Goal: Information Seeking & Learning: Learn about a topic

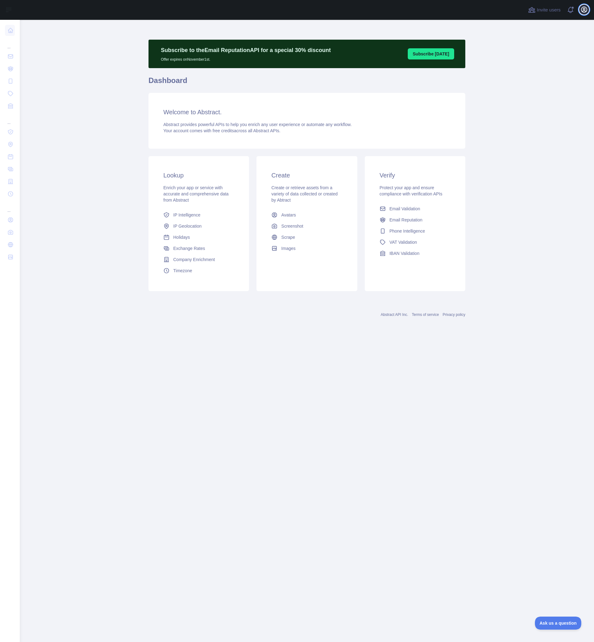
click at [587, 11] on icon "button" at bounding box center [584, 9] width 7 height 7
click at [457, 107] on div "Welcome to Abstract. Abstract provides powerful APIs to help you enrich any use…" at bounding box center [307, 121] width 317 height 56
drag, startPoint x: 163, startPoint y: 187, endPoint x: 223, endPoint y: 205, distance: 63.0
click at [223, 205] on div "Lookup Enrich your app or service with accurate and comprehensive data from Abs…" at bounding box center [199, 223] width 101 height 135
click at [213, 212] on link "IP Intelligence" at bounding box center [199, 214] width 76 height 11
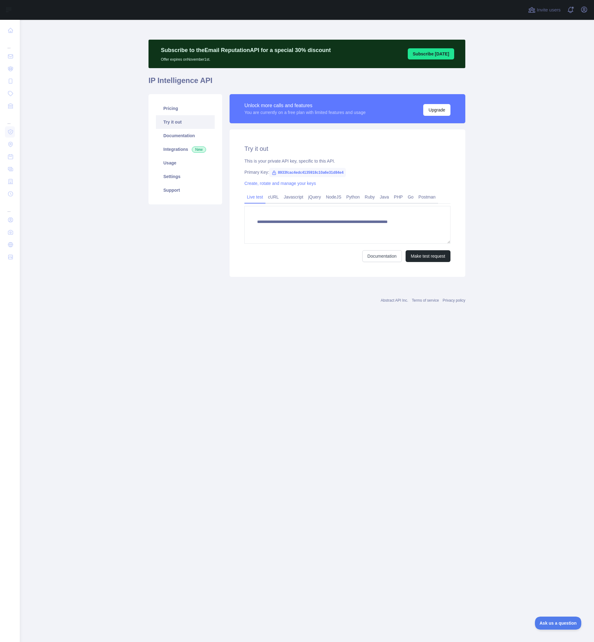
type textarea "**********"
click at [184, 137] on link "Documentation" at bounding box center [185, 136] width 59 height 14
drag, startPoint x: 281, startPoint y: 172, endPoint x: 347, endPoint y: 174, distance: 66.3
click at [347, 174] on div "Primary Key: 8933fcac4edc4135918c10a6e31d84e4" at bounding box center [348, 172] width 206 height 6
click at [379, 179] on div "**********" at bounding box center [348, 202] width 236 height 147
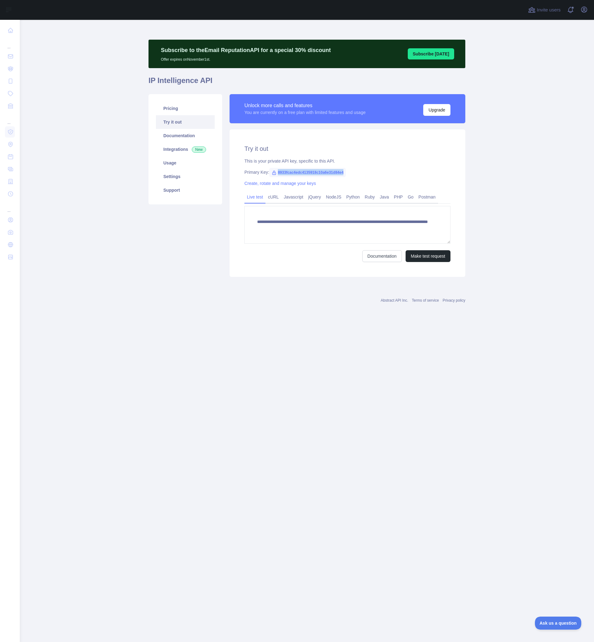
drag, startPoint x: 351, startPoint y: 173, endPoint x: 278, endPoint y: 170, distance: 73.1
click at [278, 170] on div "Primary Key: 8933fcac4edc4135918c10a6e31d84e4" at bounding box center [348, 172] width 206 height 6
copy span "8933fcac4edc4135918c10a6e31d84e4"
click at [354, 199] on link "Python" at bounding box center [353, 197] width 19 height 10
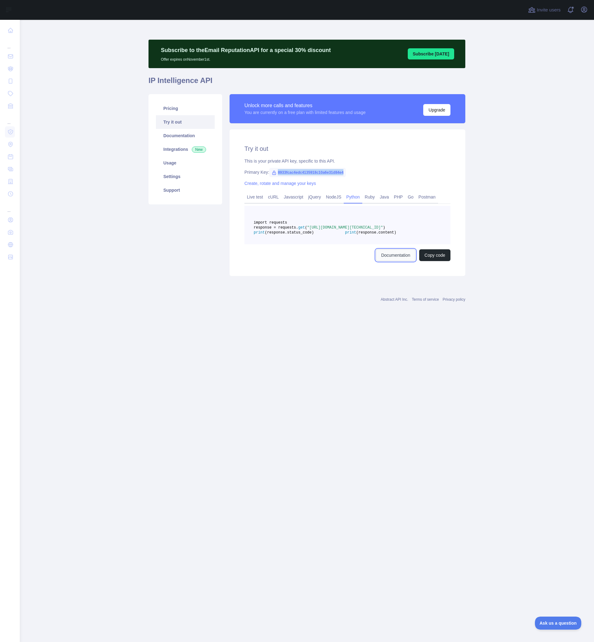
click at [389, 261] on link "Documentation" at bounding box center [396, 255] width 40 height 12
click at [298, 146] on h2 "Try it out" at bounding box center [348, 148] width 206 height 9
click at [177, 149] on link "Integrations New" at bounding box center [185, 149] width 59 height 14
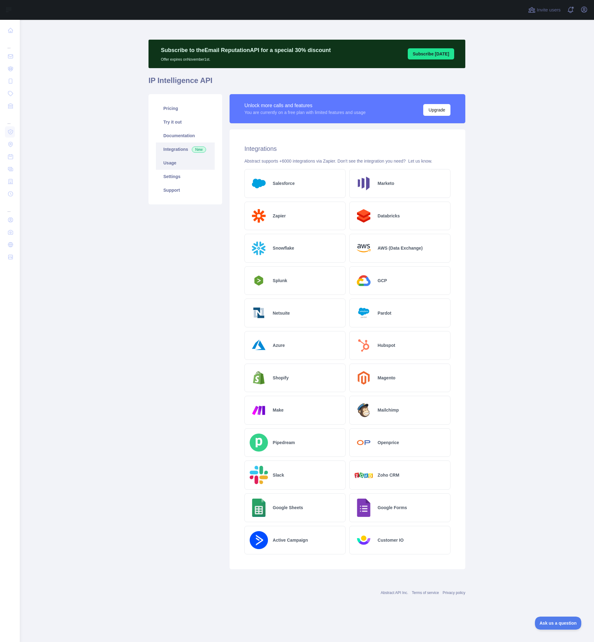
click at [169, 162] on link "Usage" at bounding box center [185, 163] width 59 height 14
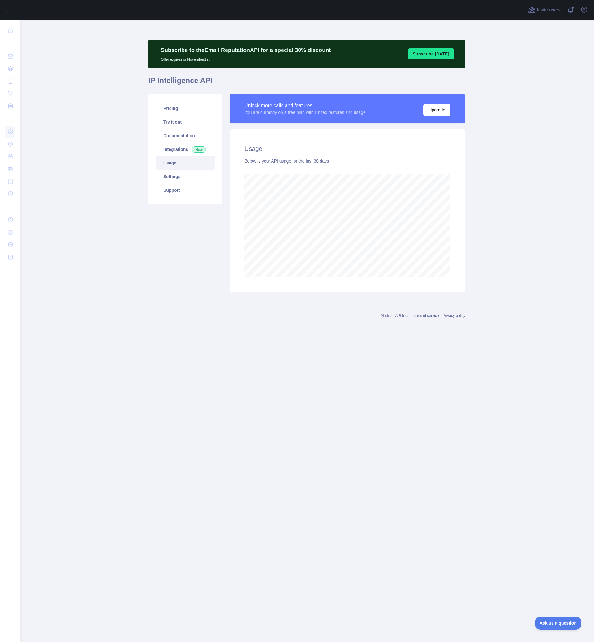
scroll to position [622, 574]
click at [177, 109] on link "Pricing" at bounding box center [185, 109] width 59 height 14
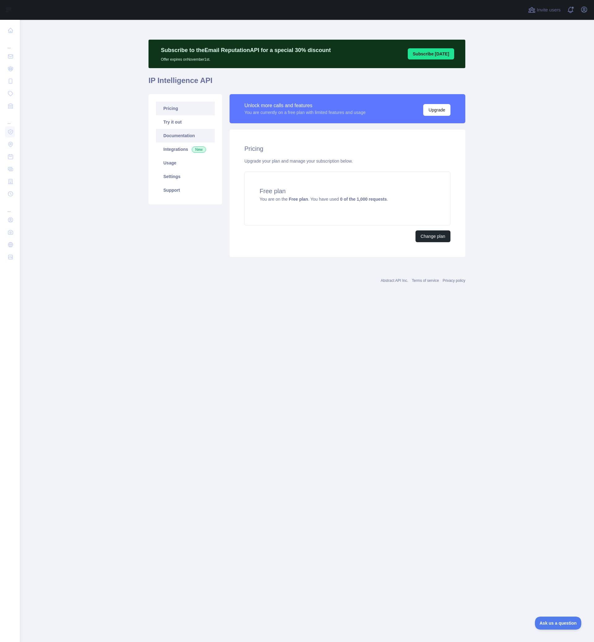
click at [183, 136] on link "Documentation" at bounding box center [185, 136] width 59 height 14
click at [550, 11] on span "Invite users" at bounding box center [549, 10] width 24 height 7
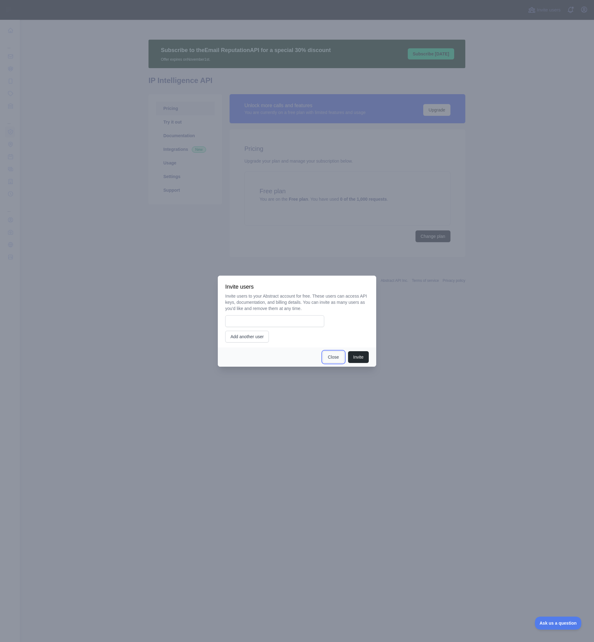
click at [323, 357] on button "Close" at bounding box center [334, 357] width 22 height 12
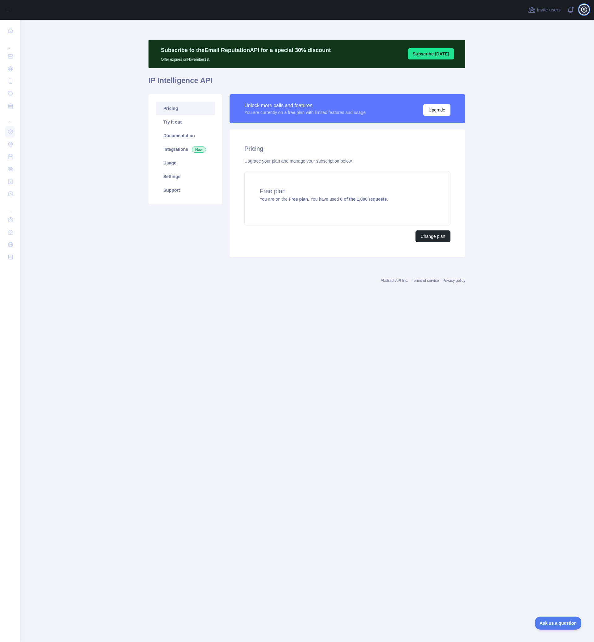
click at [583, 12] on icon "button" at bounding box center [585, 10] width 6 height 6
click at [537, 56] on link "Organization" at bounding box center [554, 55] width 69 height 11
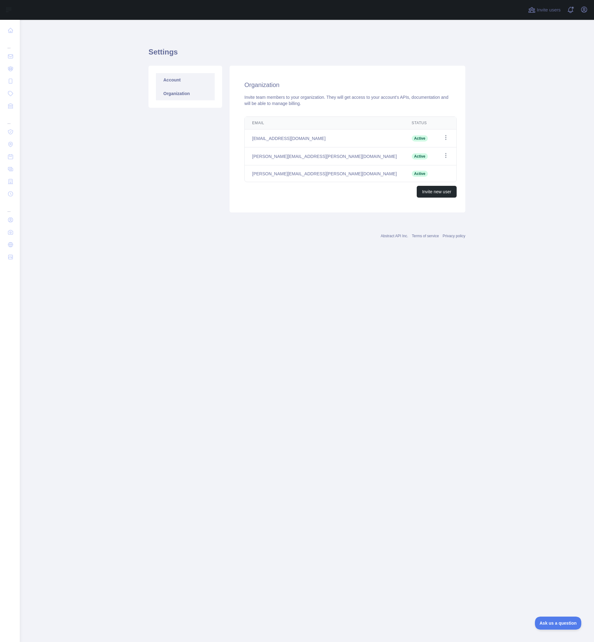
click at [177, 81] on link "Account" at bounding box center [185, 80] width 59 height 14
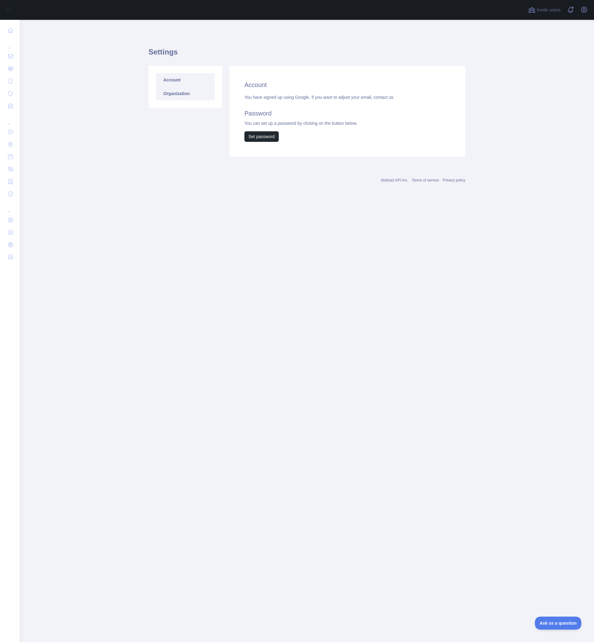
click at [176, 91] on link "Organization" at bounding box center [185, 94] width 59 height 14
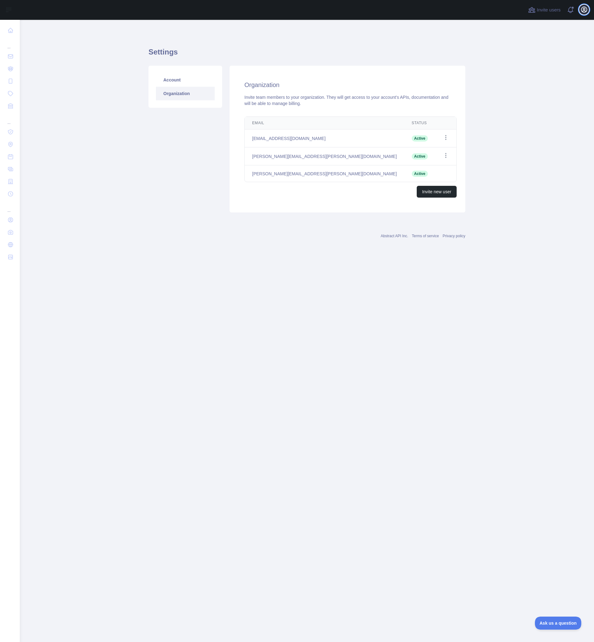
click at [581, 7] on icon "button" at bounding box center [584, 9] width 7 height 7
click at [532, 44] on link "Account settings" at bounding box center [554, 44] width 69 height 11
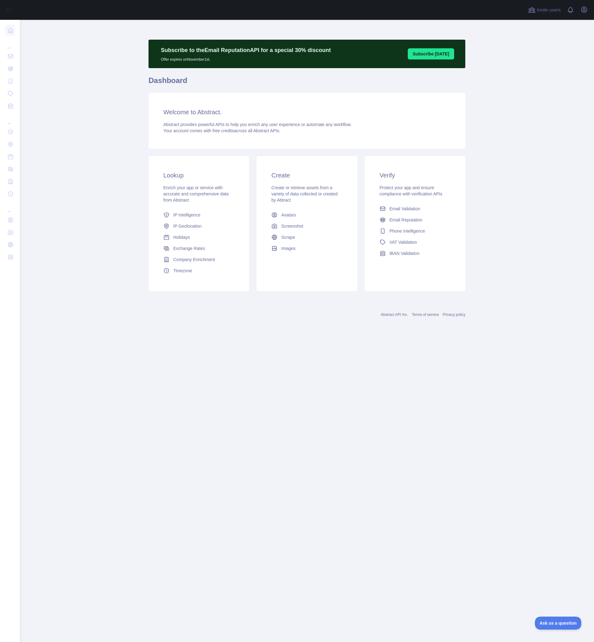
click at [589, 13] on div "Open user menu" at bounding box center [584, 10] width 10 height 11
click at [587, 12] on icon "button" at bounding box center [584, 9] width 7 height 7
click at [587, 11] on icon "button" at bounding box center [584, 9] width 7 height 7
click at [205, 262] on link "Company Enrichment" at bounding box center [199, 259] width 76 height 11
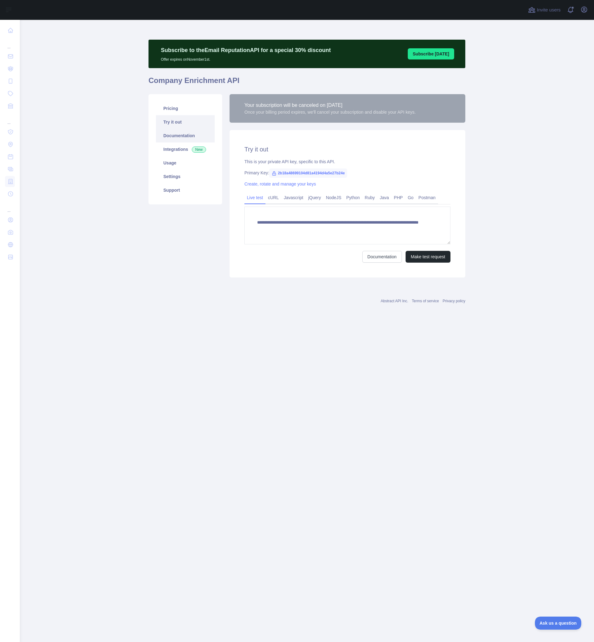
click at [187, 136] on link "Documentation" at bounding box center [185, 136] width 59 height 14
drag, startPoint x: 349, startPoint y: 173, endPoint x: 278, endPoint y: 173, distance: 71.2
click at [278, 173] on div "Primary Key: 2b18a48699104d81a4194d4a5e27b24e" at bounding box center [348, 173] width 206 height 6
copy span "2b18a48699104d81a4194d4a5e27b24e"
click at [177, 110] on link "Pricing" at bounding box center [185, 109] width 59 height 14
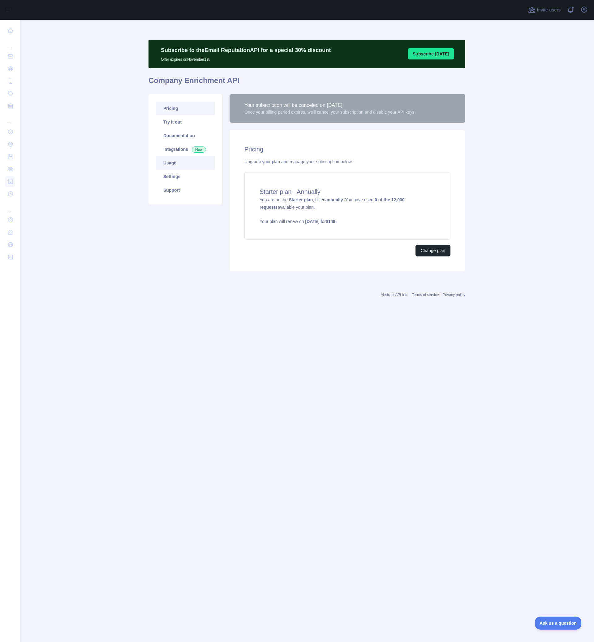
click at [176, 168] on link "Usage" at bounding box center [185, 163] width 59 height 14
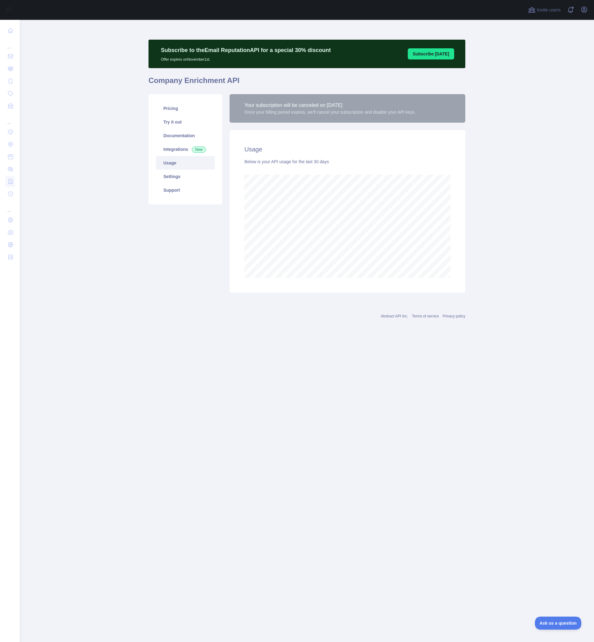
scroll to position [622, 574]
click at [178, 121] on link "Try it out" at bounding box center [185, 122] width 59 height 14
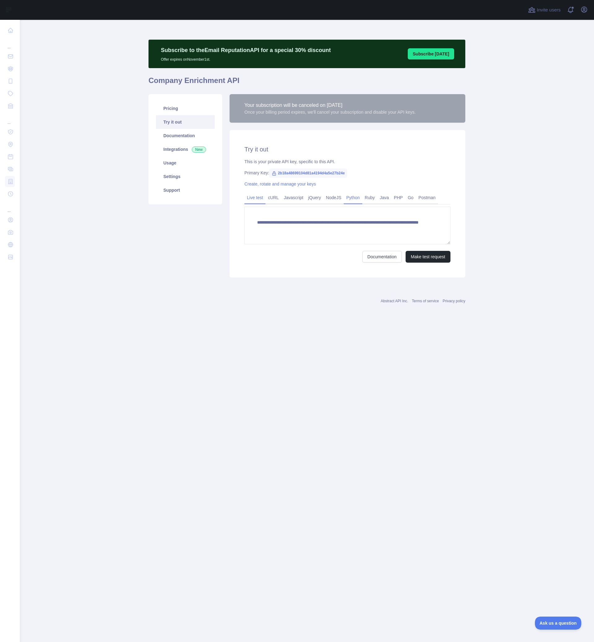
click at [352, 198] on link "Python" at bounding box center [353, 198] width 19 height 10
